Goal: Information Seeking & Learning: Compare options

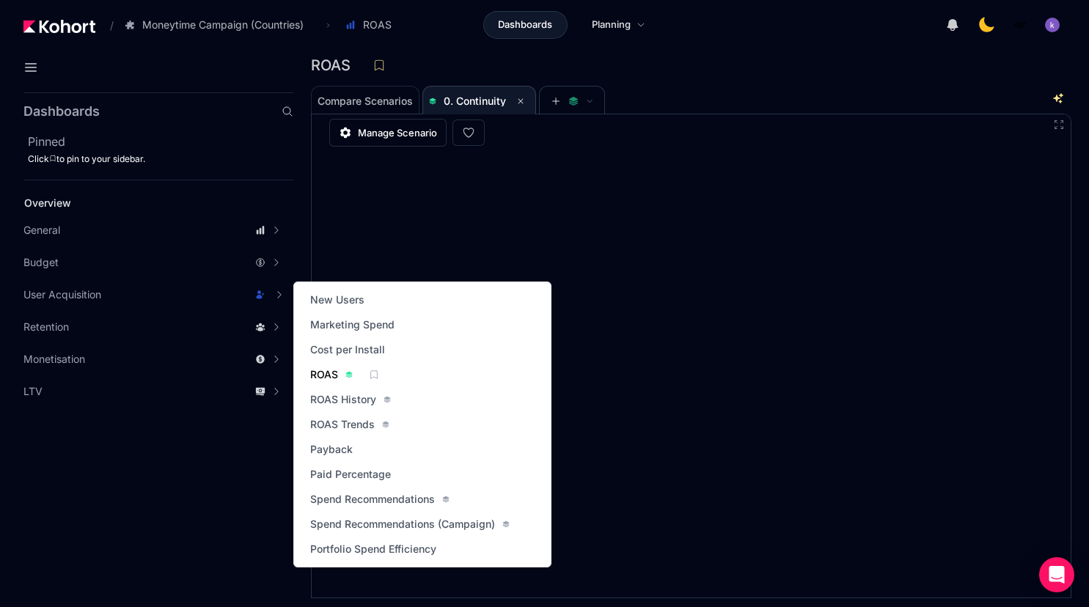
click at [328, 369] on span "ROAS" at bounding box center [324, 374] width 28 height 15
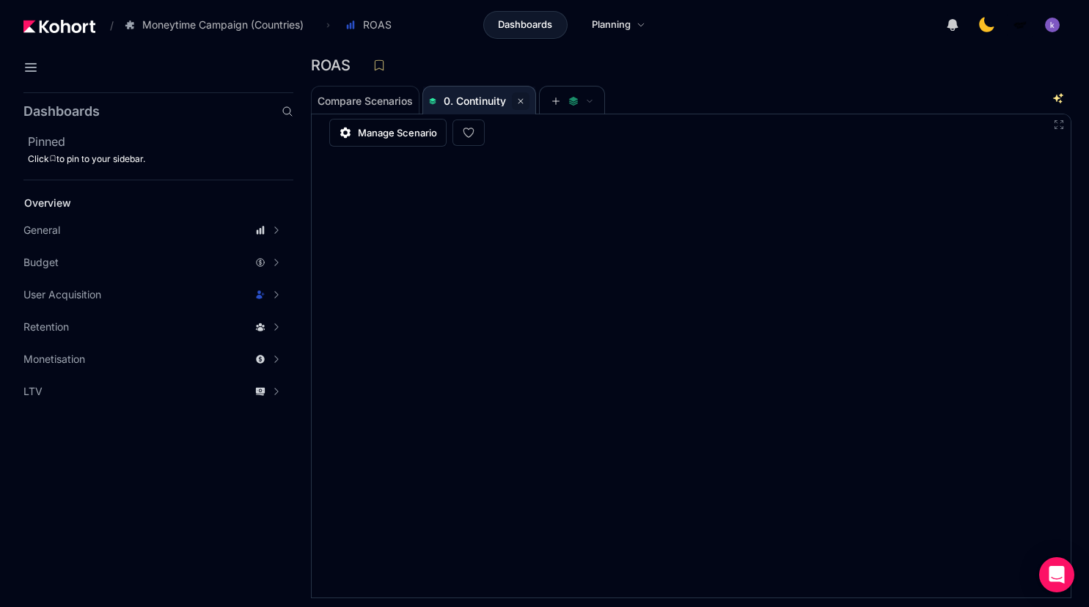
click at [528, 101] on button at bounding box center [521, 101] width 18 height 18
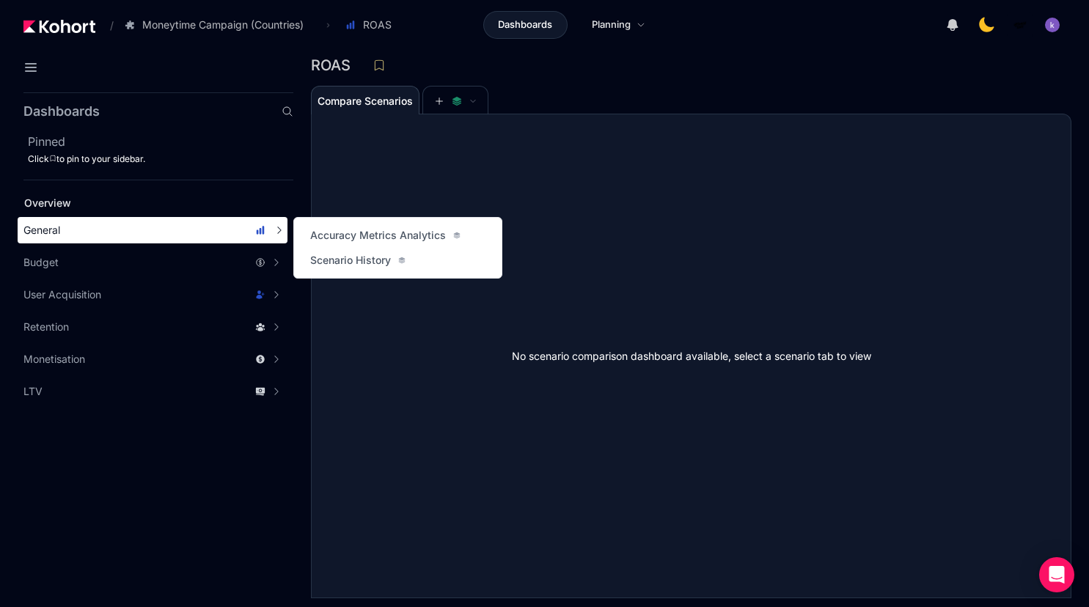
click at [103, 229] on div "General" at bounding box center [144, 230] width 242 height 15
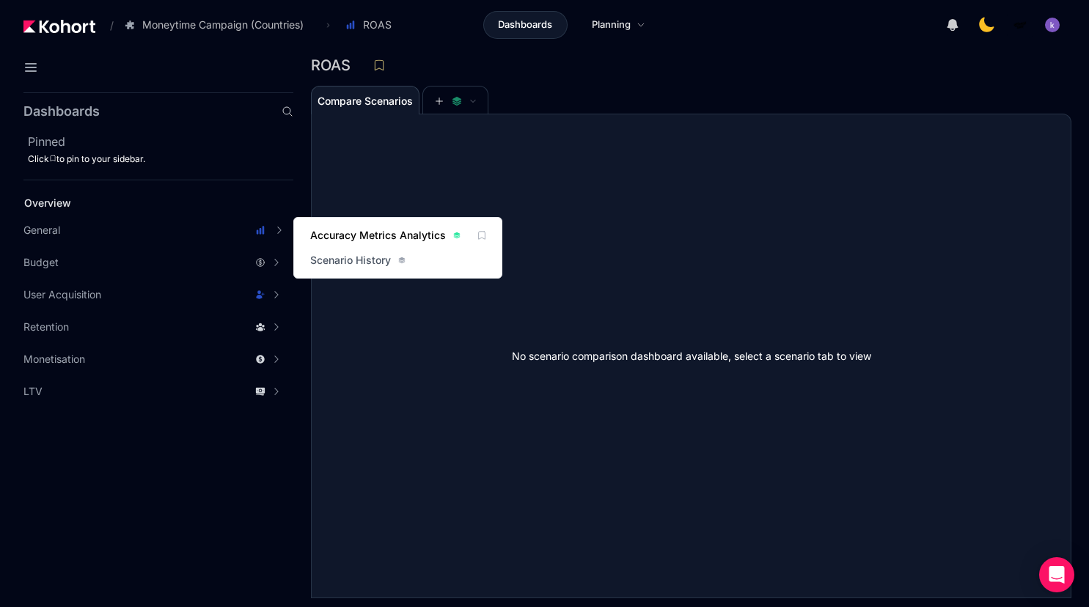
click at [344, 229] on span "Accuracy Metrics Analytics" at bounding box center [378, 235] width 136 height 15
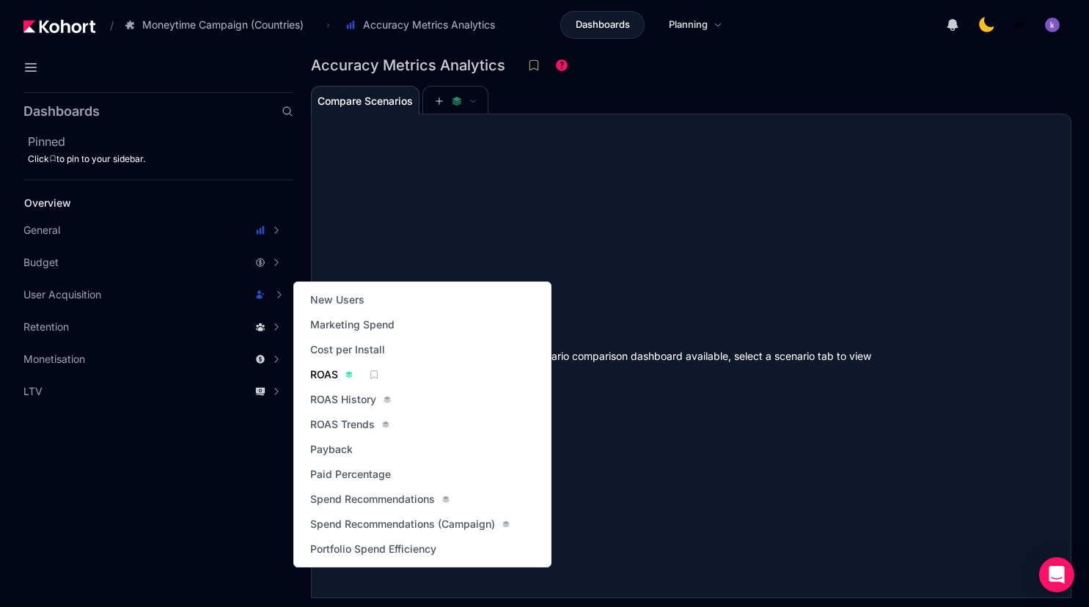
click at [318, 374] on span "ROAS" at bounding box center [324, 374] width 28 height 15
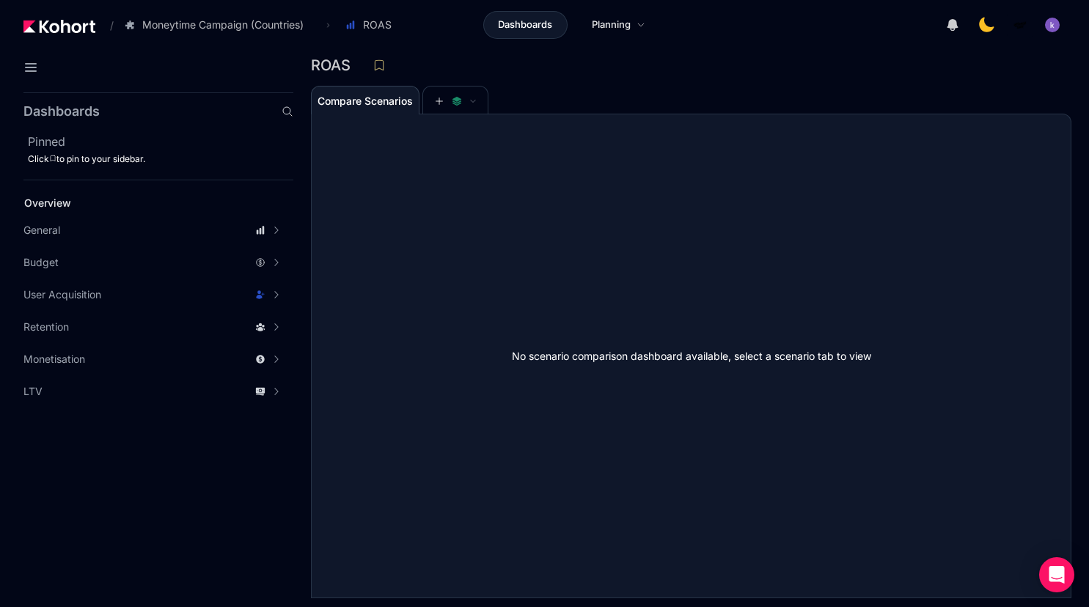
click at [602, 73] on div "ROAS" at bounding box center [685, 65] width 749 height 22
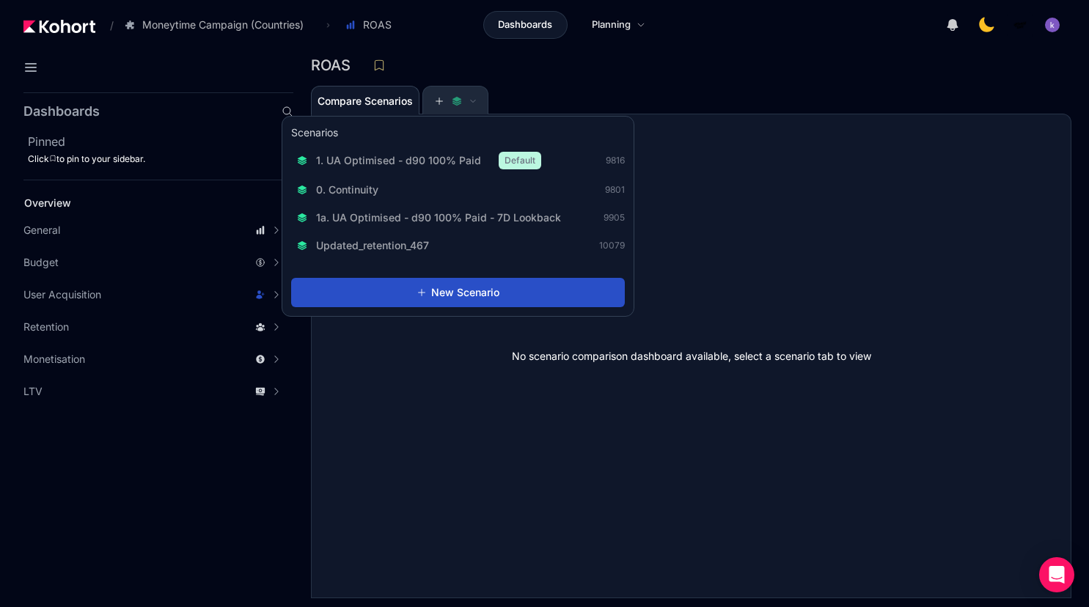
click at [440, 99] on icon at bounding box center [439, 101] width 10 height 10
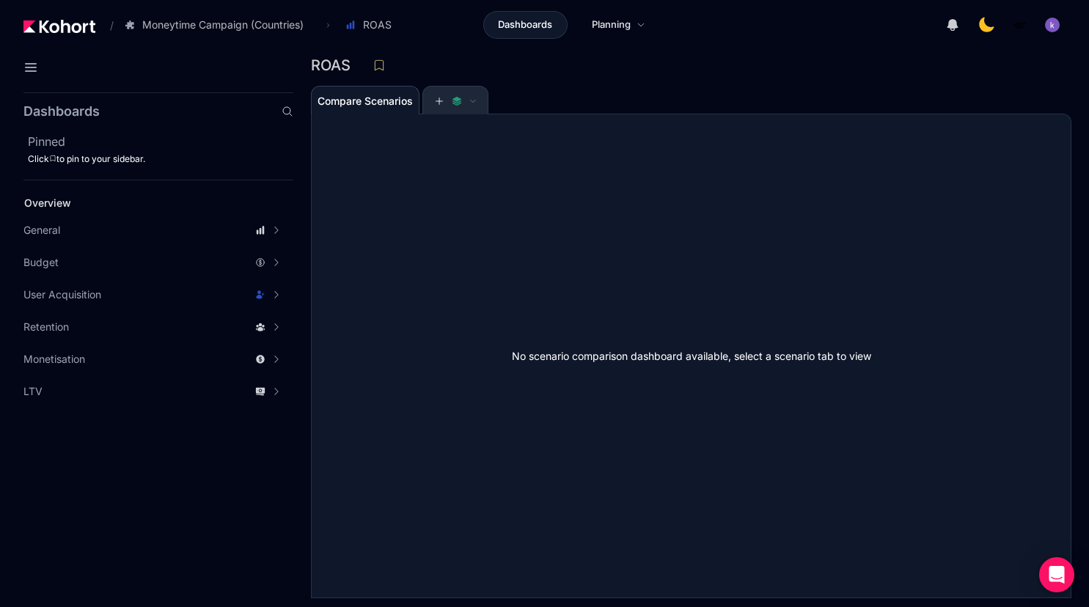
click at [454, 99] on icon at bounding box center [457, 101] width 10 height 10
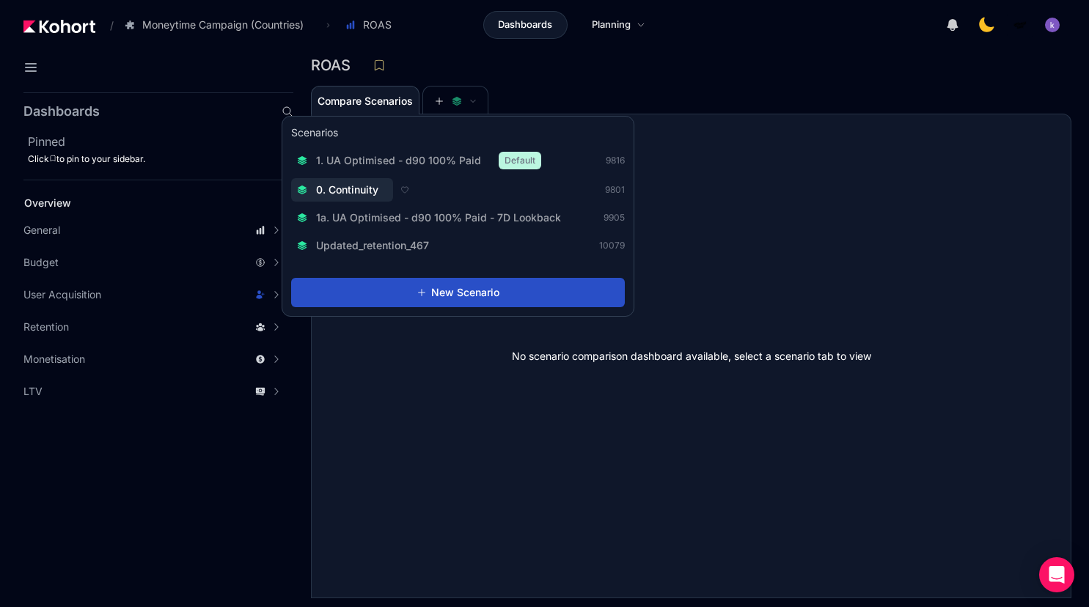
click at [374, 196] on span "0. Continuity" at bounding box center [347, 190] width 62 height 15
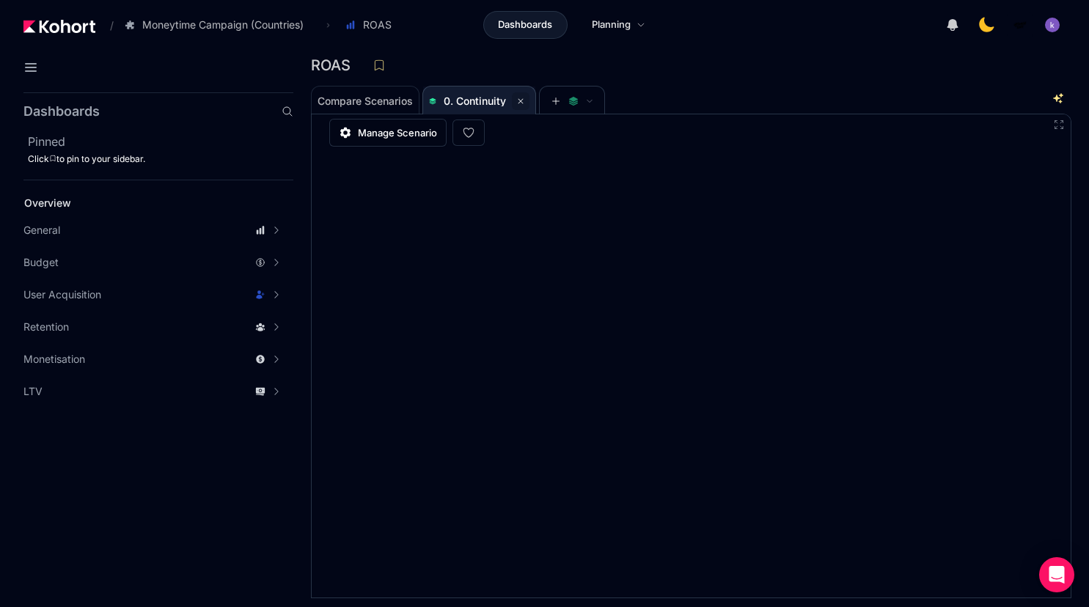
click at [521, 98] on icon at bounding box center [520, 101] width 9 height 9
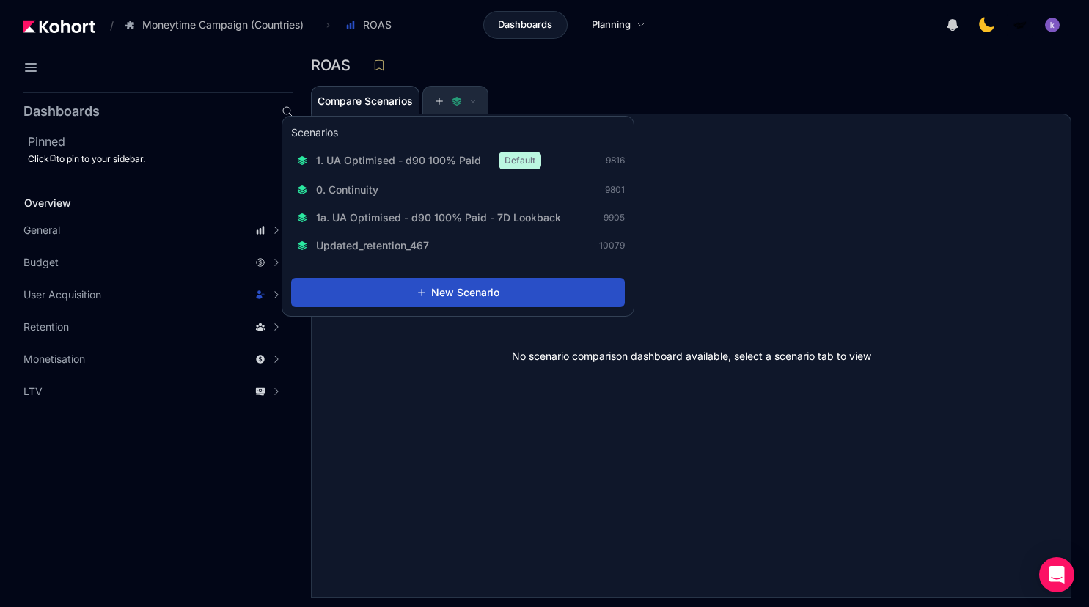
click at [453, 104] on span at bounding box center [455, 101] width 43 height 10
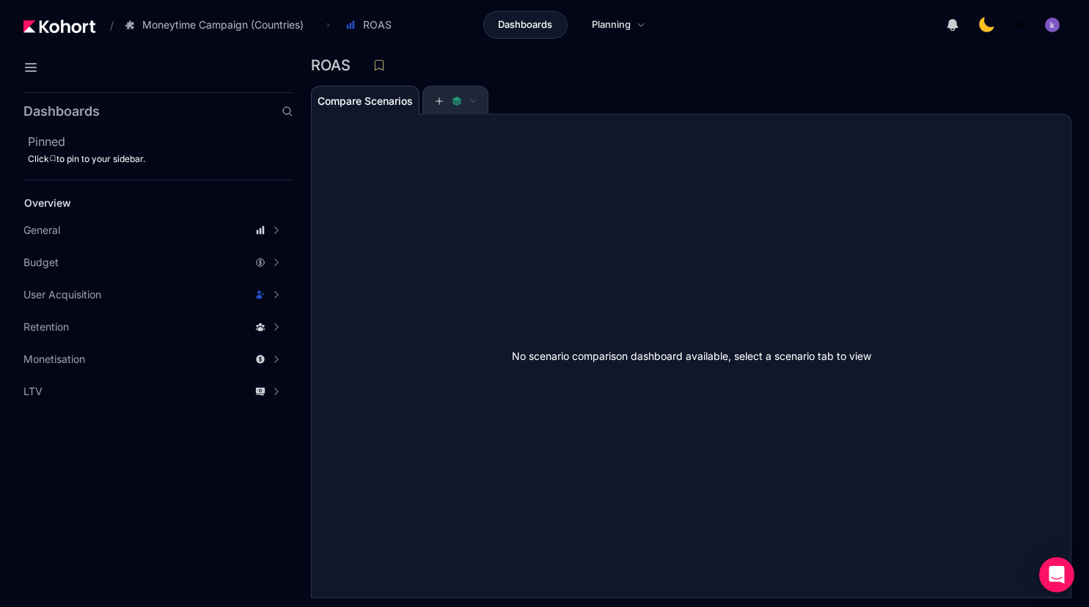
click at [457, 96] on button at bounding box center [455, 101] width 44 height 29
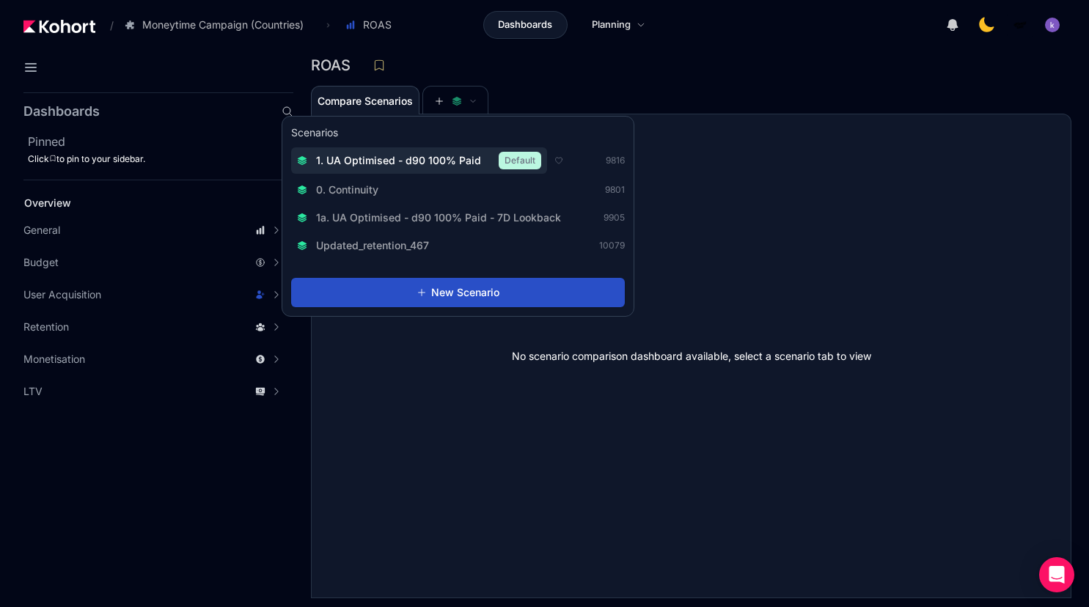
click at [446, 160] on span "1. UA Optimised - d90 100% Paid" at bounding box center [398, 160] width 165 height 15
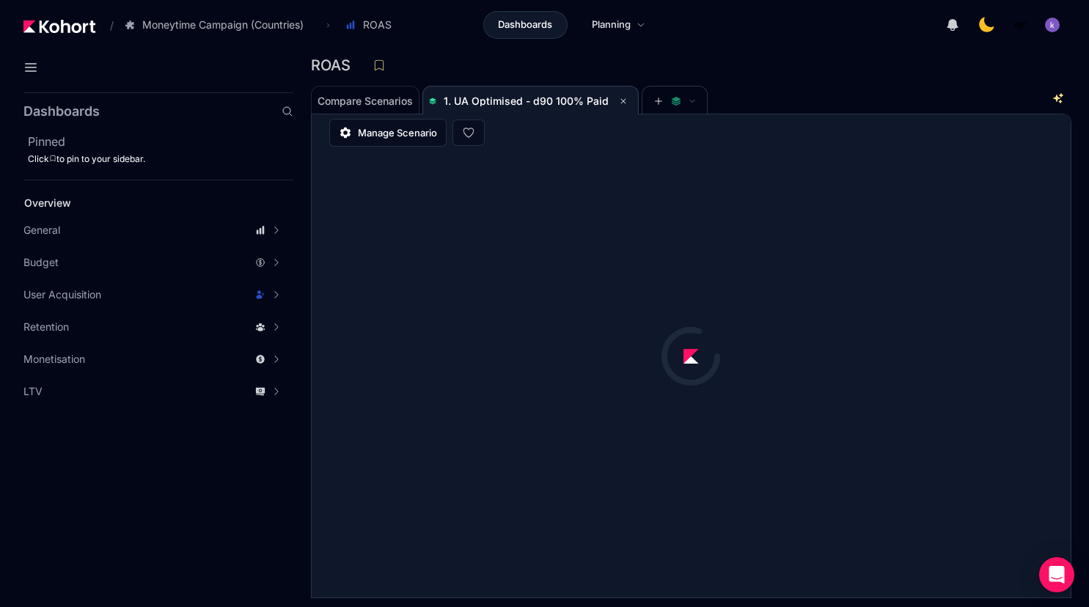
click at [852, 78] on div "ROAS" at bounding box center [691, 69] width 760 height 31
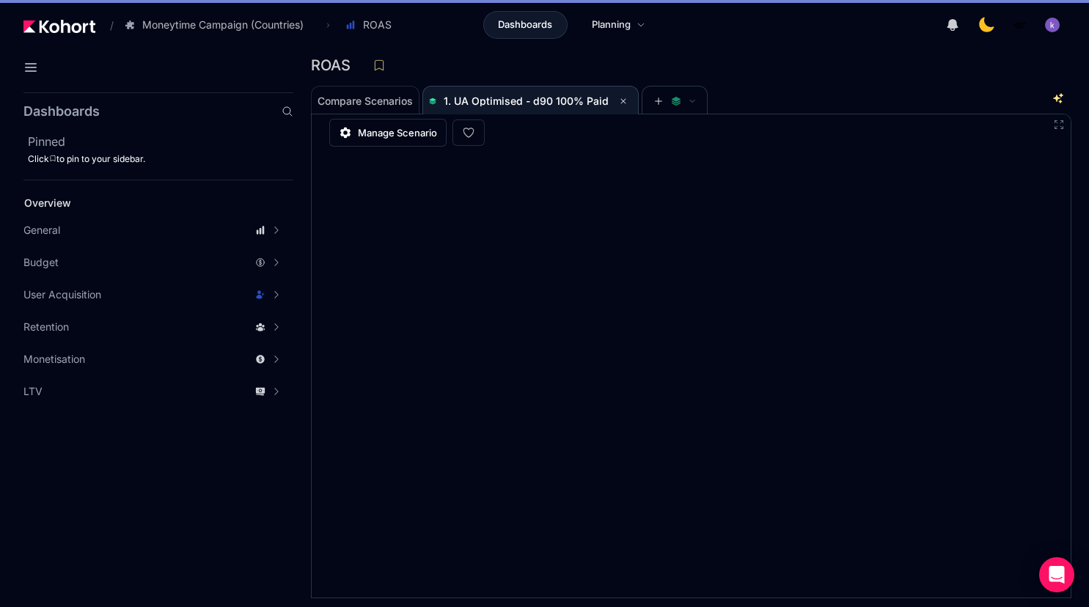
click at [809, 105] on div "Compare Scenarios 1. UA Optimised - d90 100% Paid" at bounding box center [683, 99] width 745 height 29
